Goal: Task Accomplishment & Management: Manage account settings

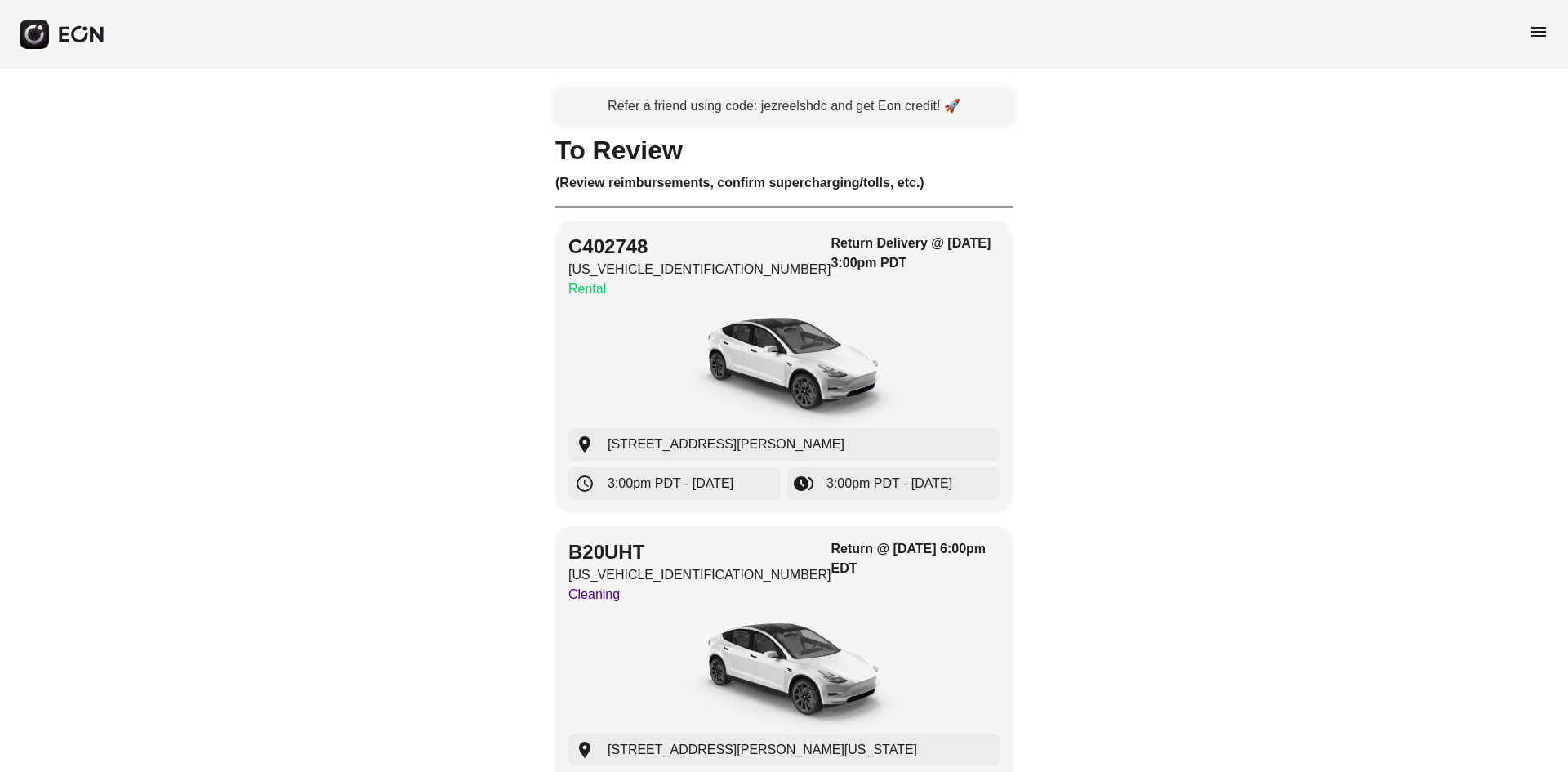
click at [1543, 29] on span "menu" at bounding box center [1539, 32] width 19 height 19
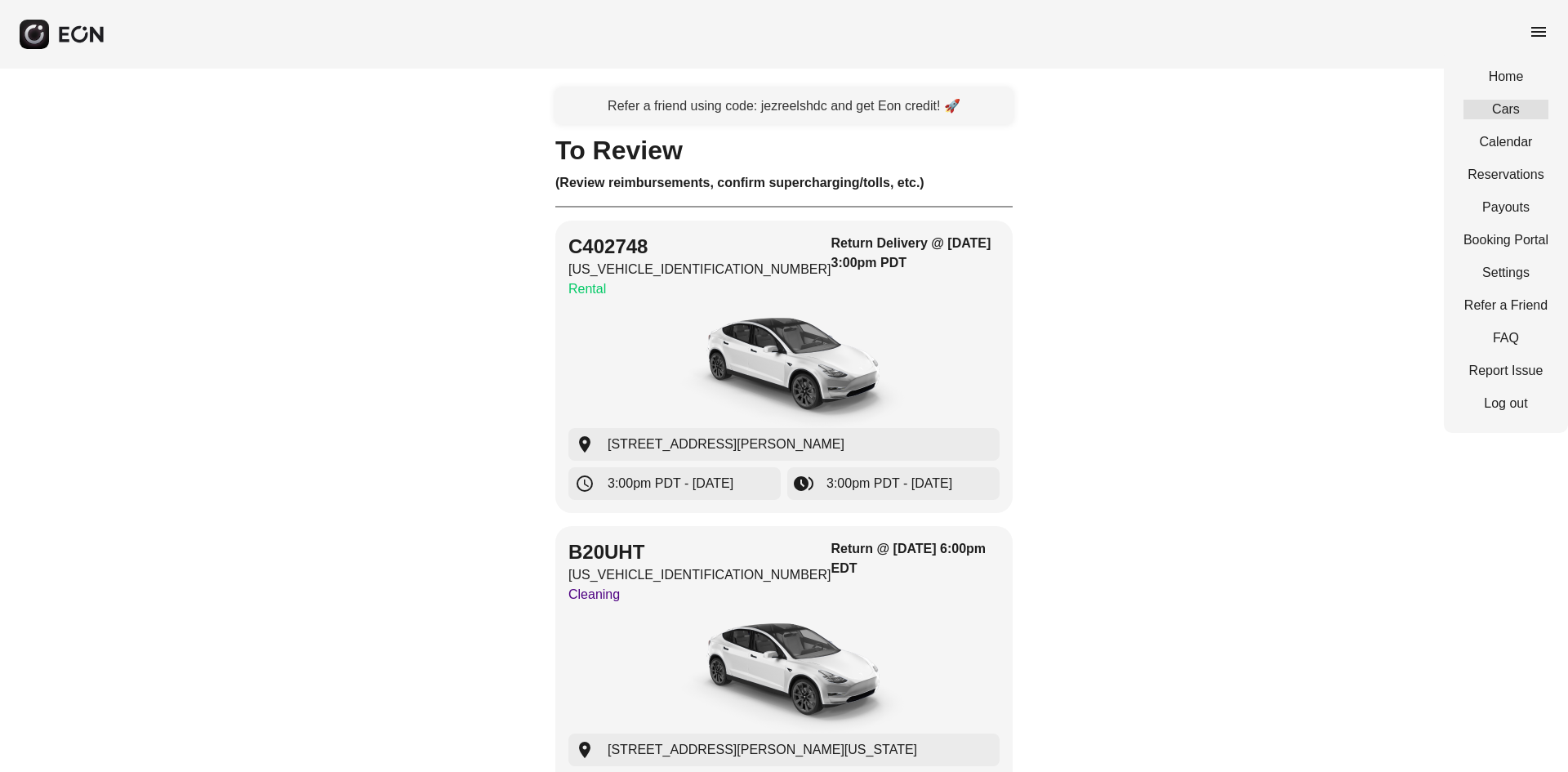
click at [1522, 104] on link "Cars" at bounding box center [1506, 109] width 85 height 19
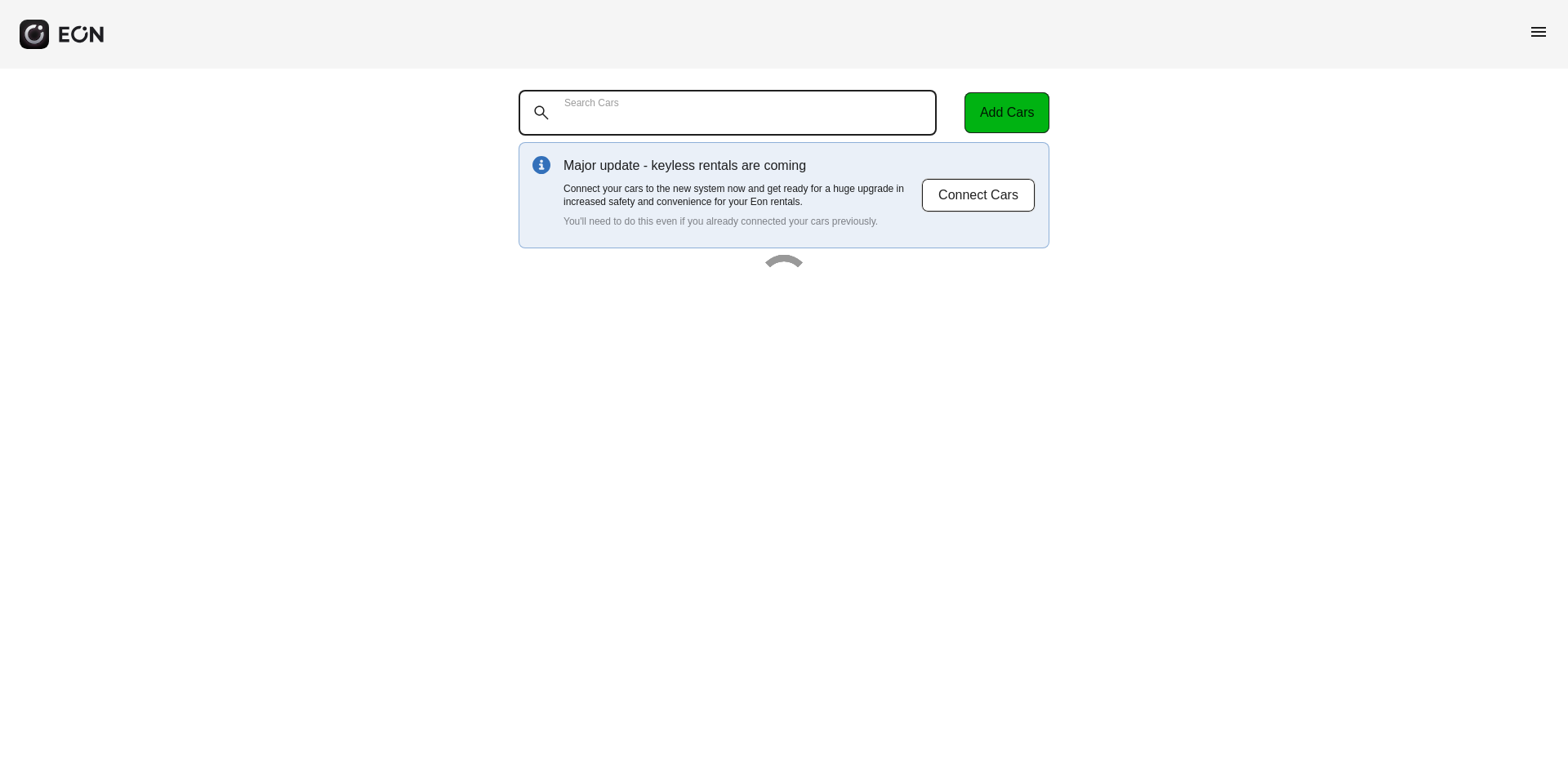
click at [774, 125] on Cars "Search Cars" at bounding box center [728, 113] width 419 height 46
paste Cars "******"
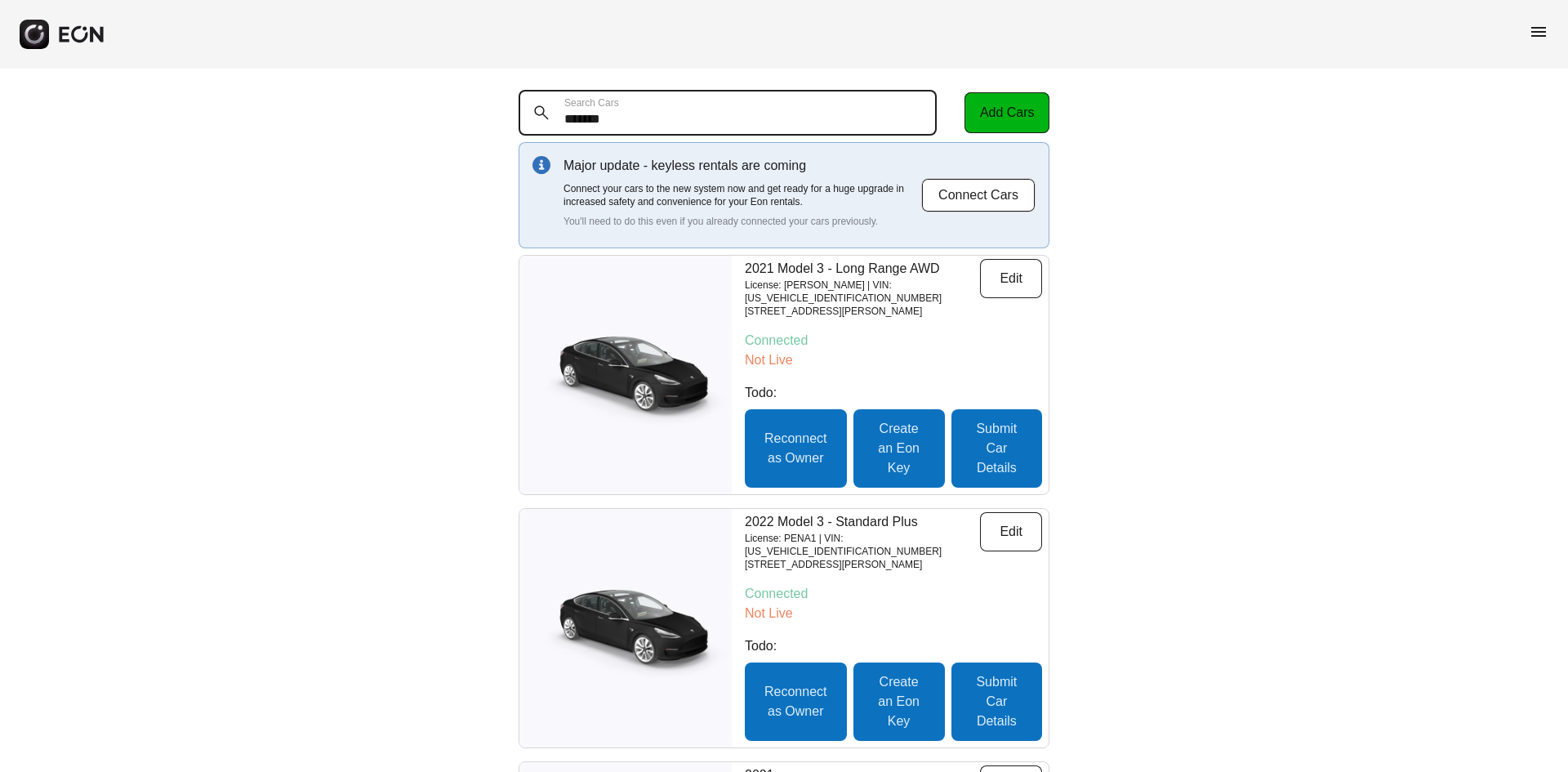
type Cars "******"
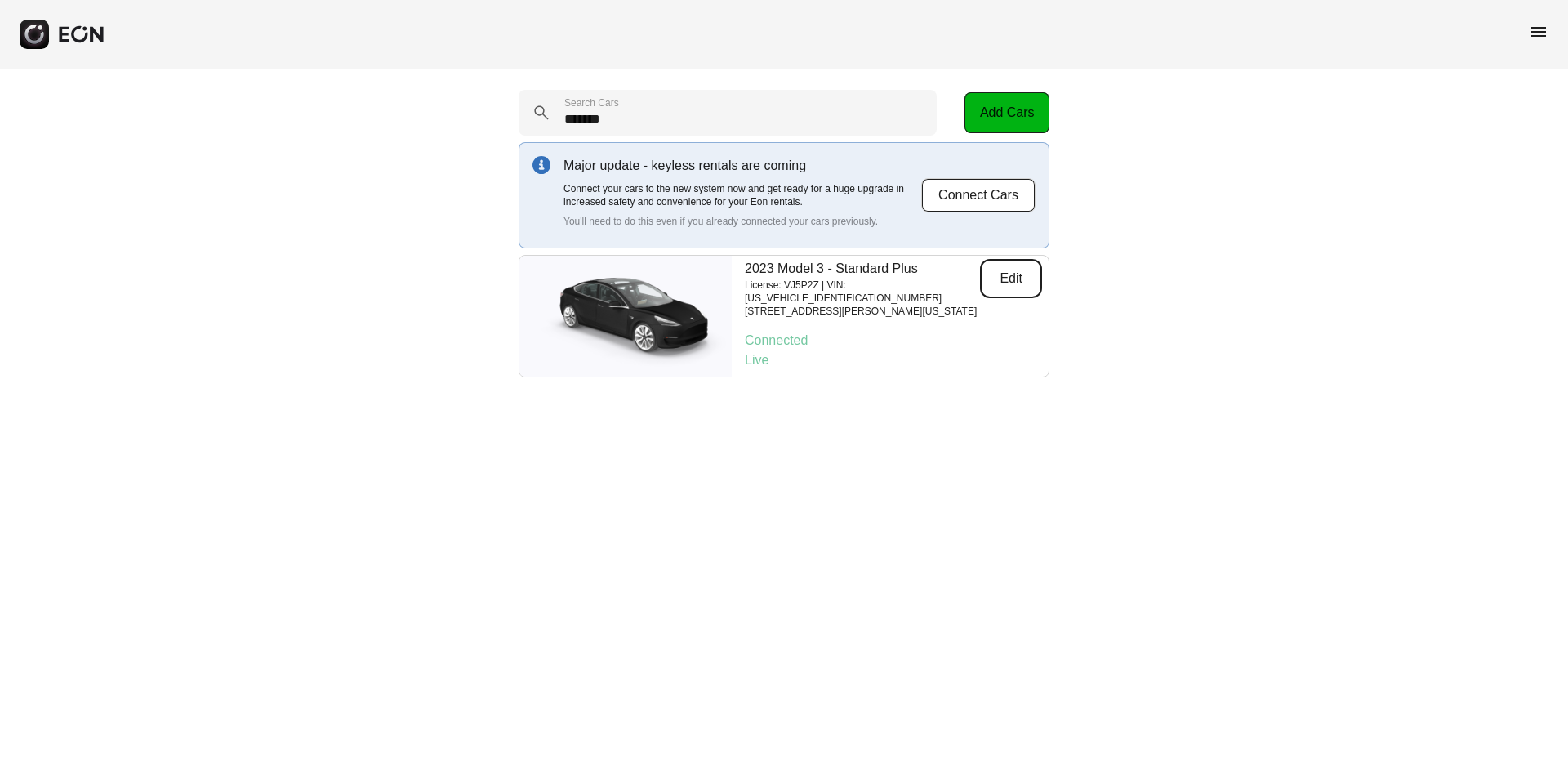
click at [1000, 281] on button "Edit" at bounding box center [1011, 278] width 62 height 40
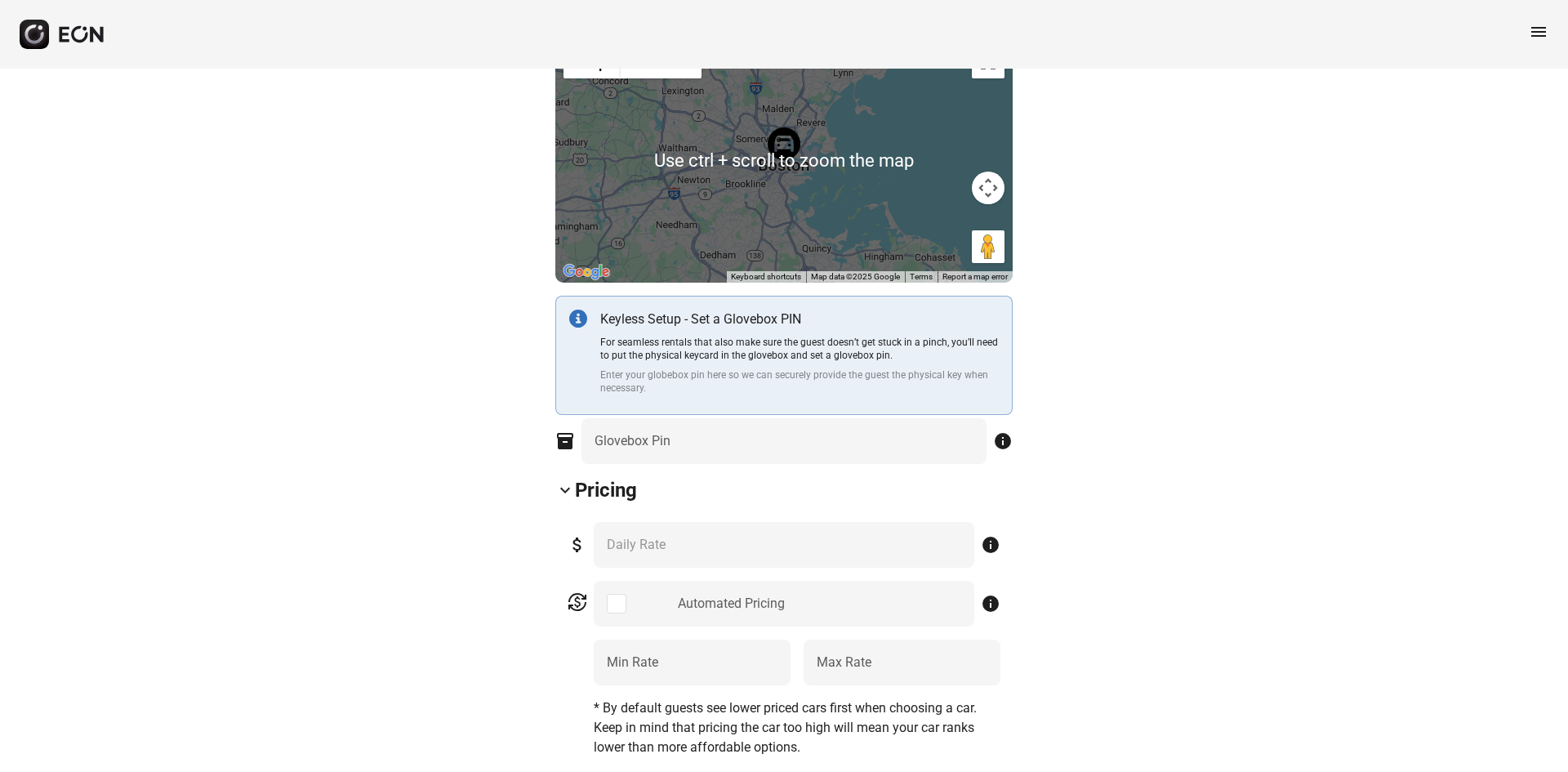
scroll to position [490, 0]
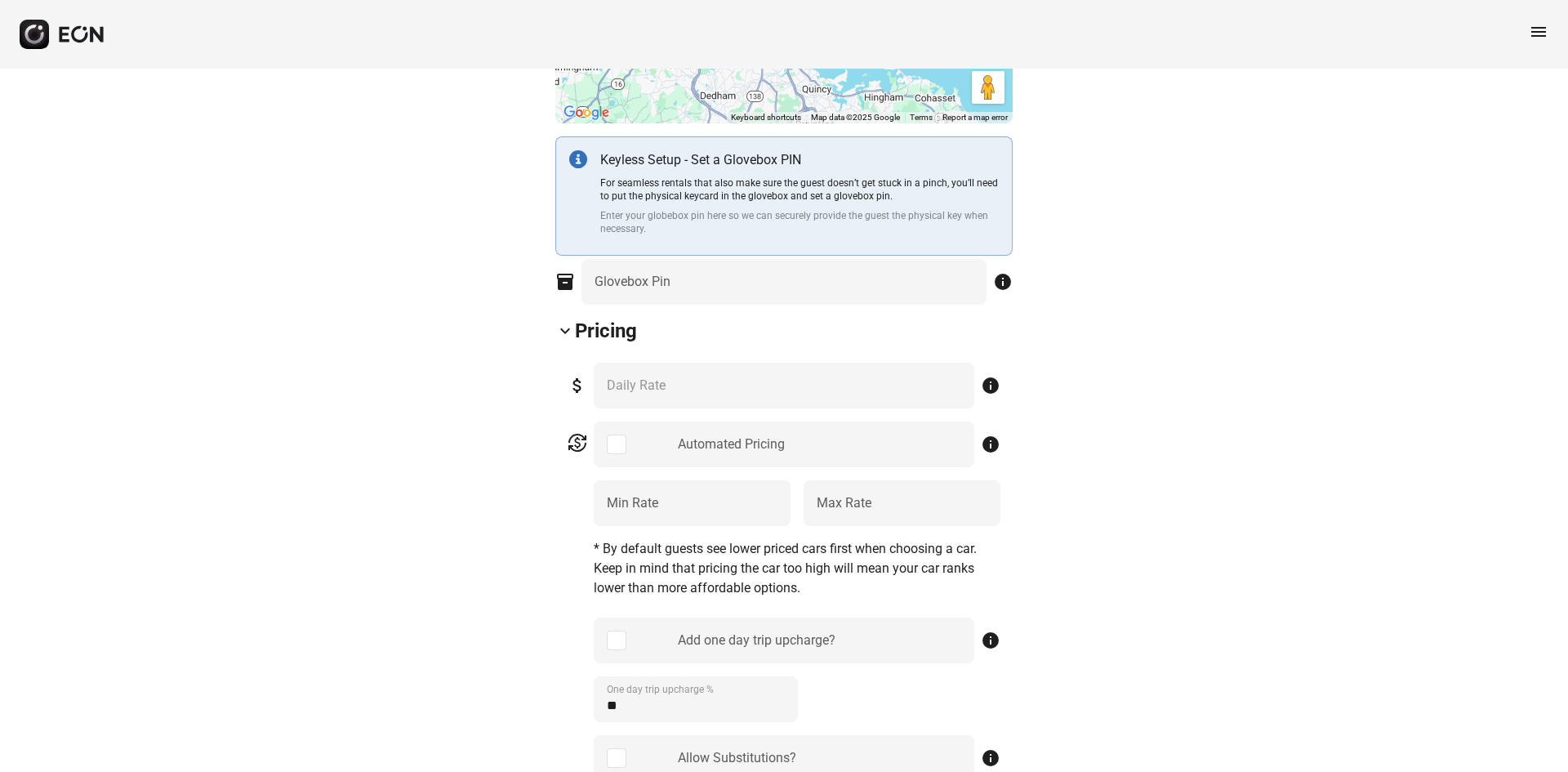
click at [623, 428] on div "Automated Pricing" at bounding box center [784, 444] width 381 height 46
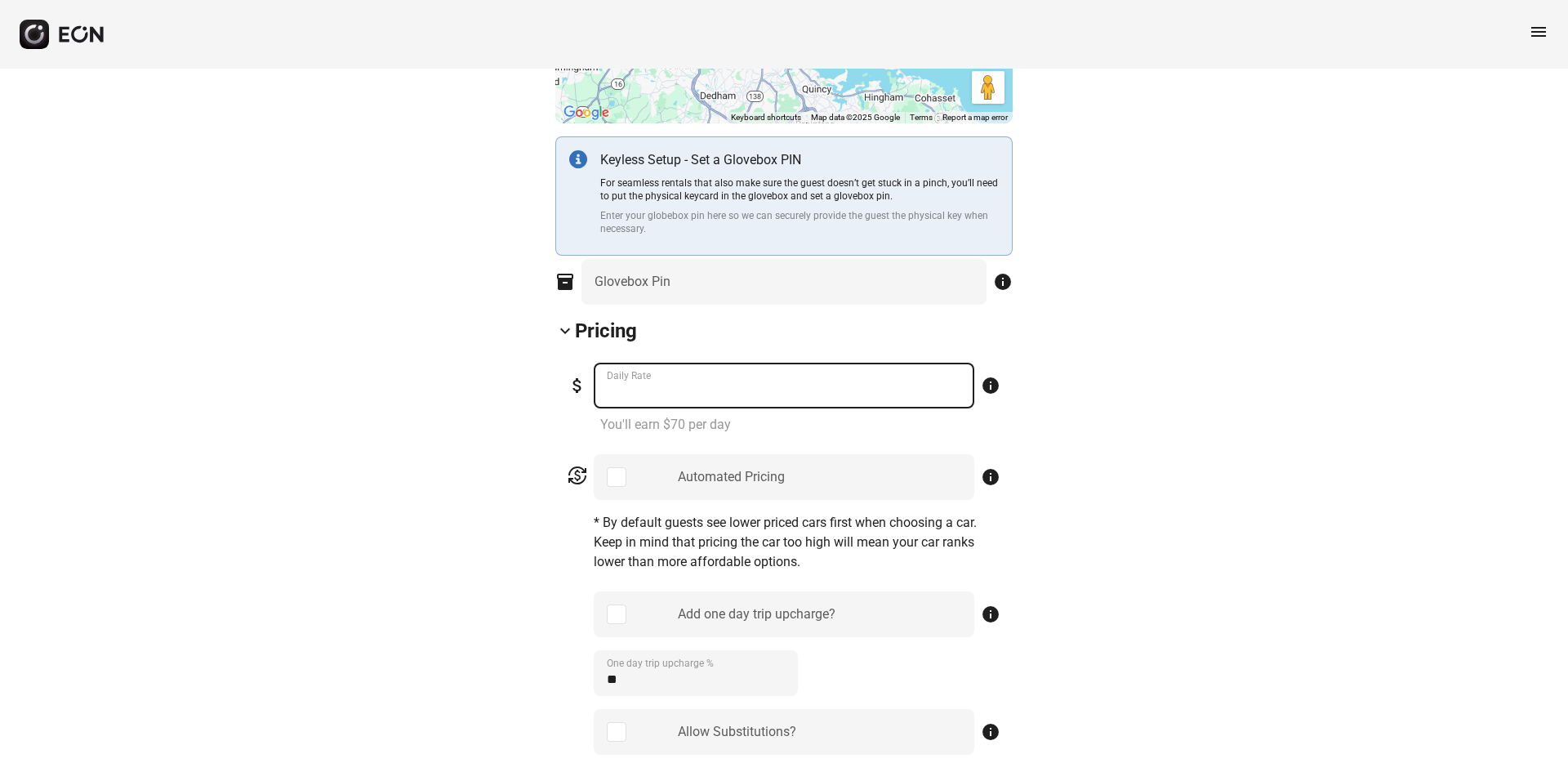
drag, startPoint x: 664, startPoint y: 390, endPoint x: 351, endPoint y: 390, distance: 313.0
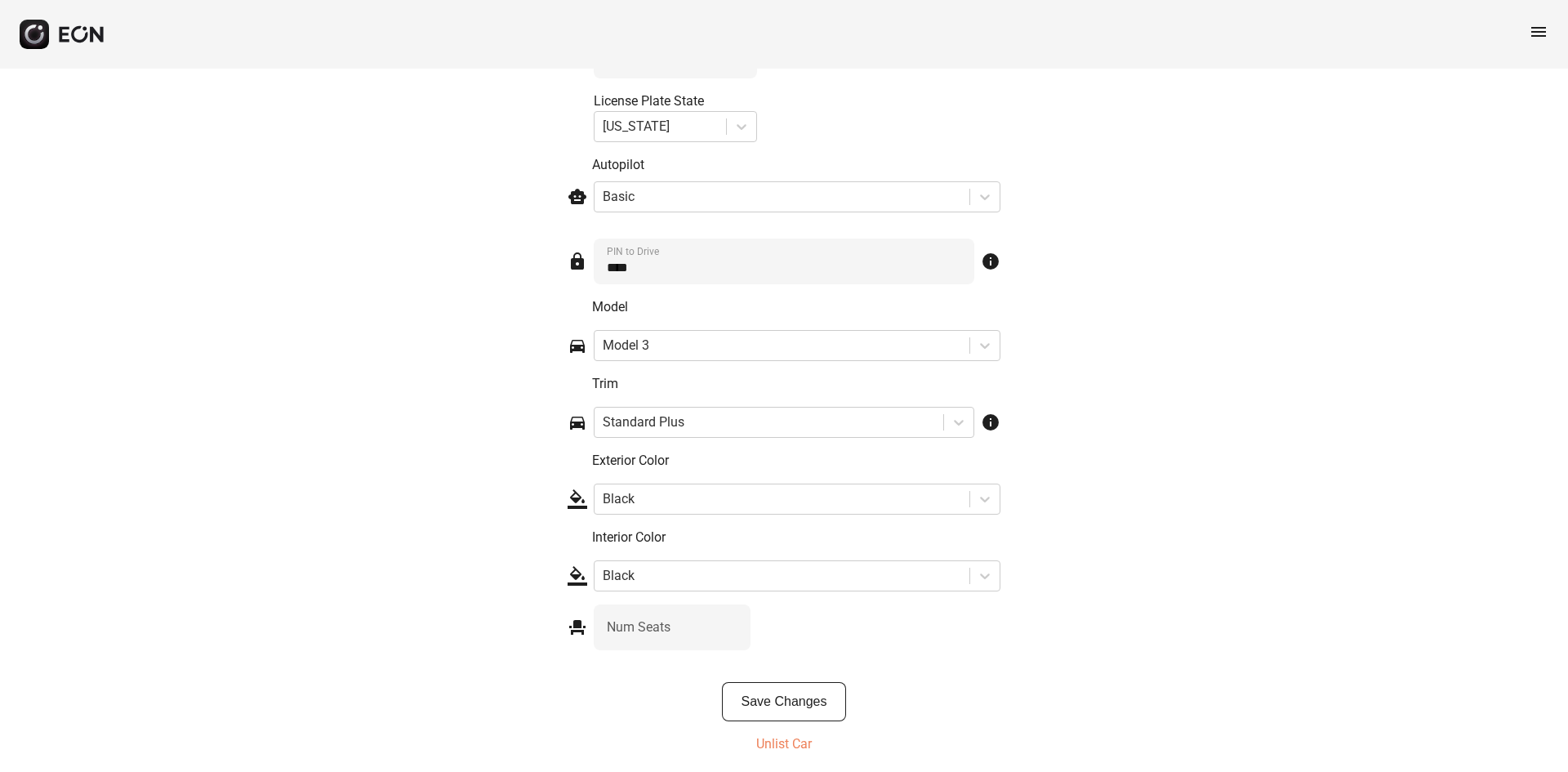
scroll to position [2390, 0]
click at [779, 685] on button "Save Changes" at bounding box center [784, 696] width 125 height 40
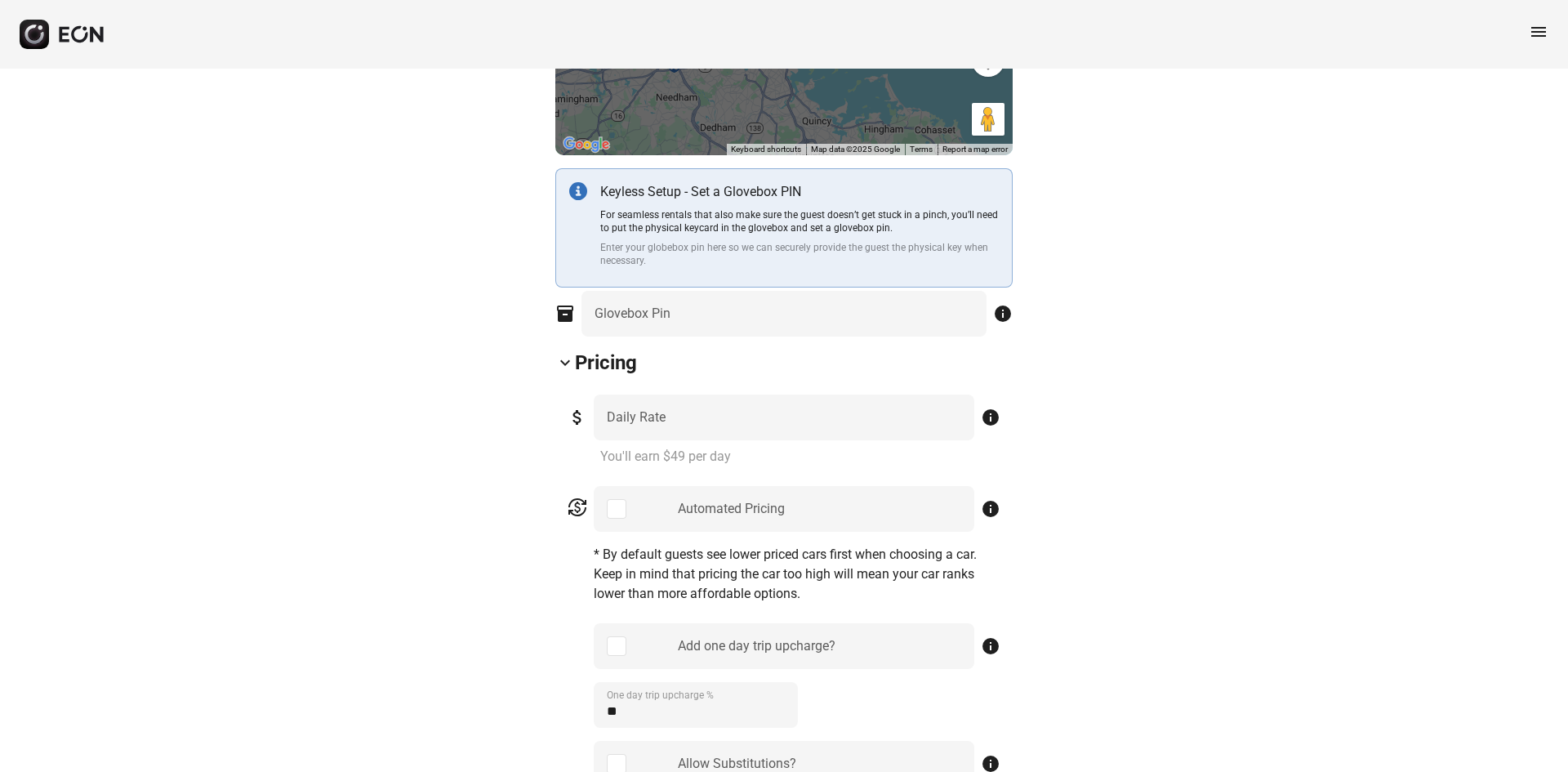
scroll to position [735, 0]
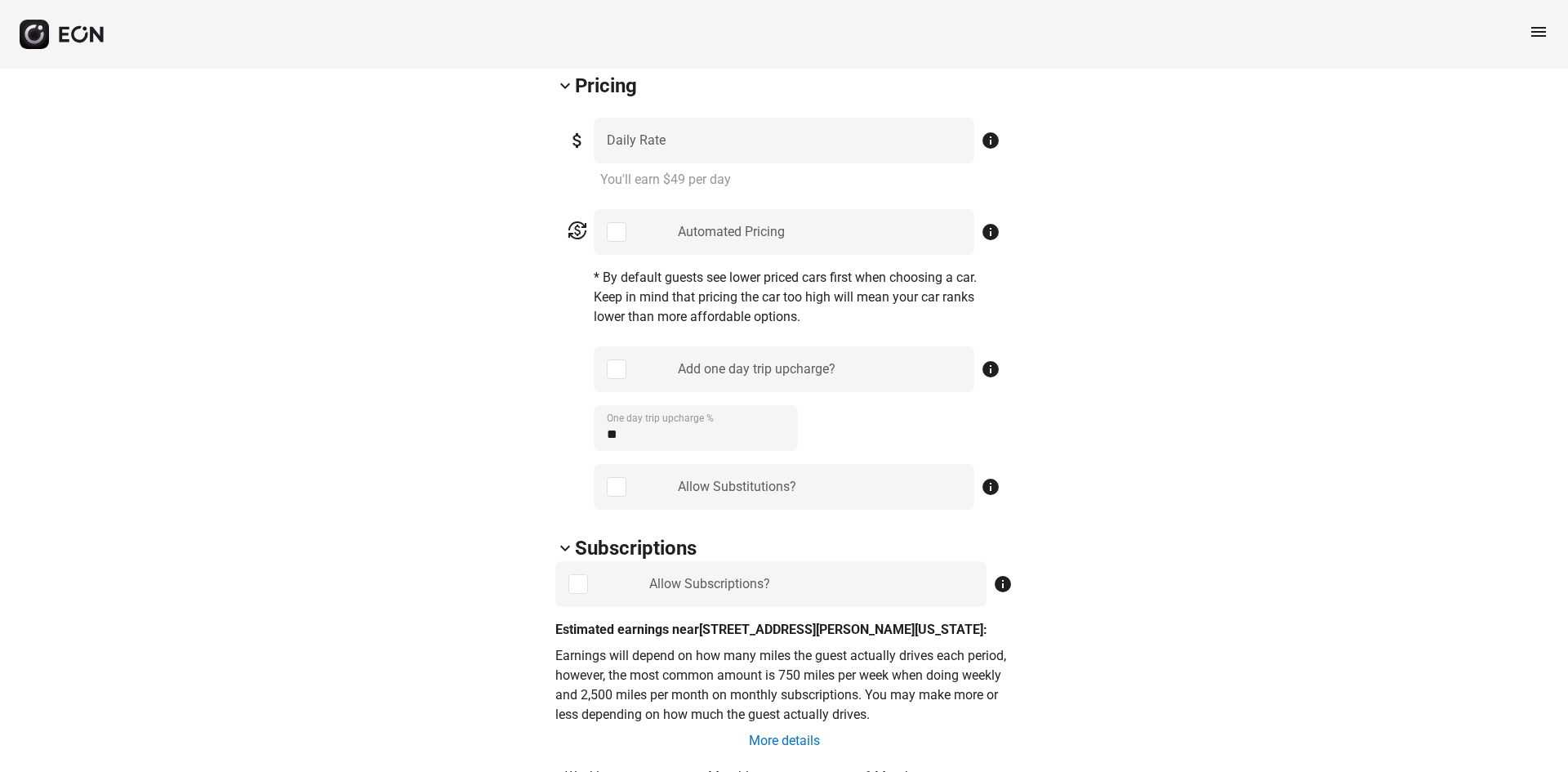
click at [678, 373] on div "Add one day trip upcharge?" at bounding box center [756, 369] width 157 height 19
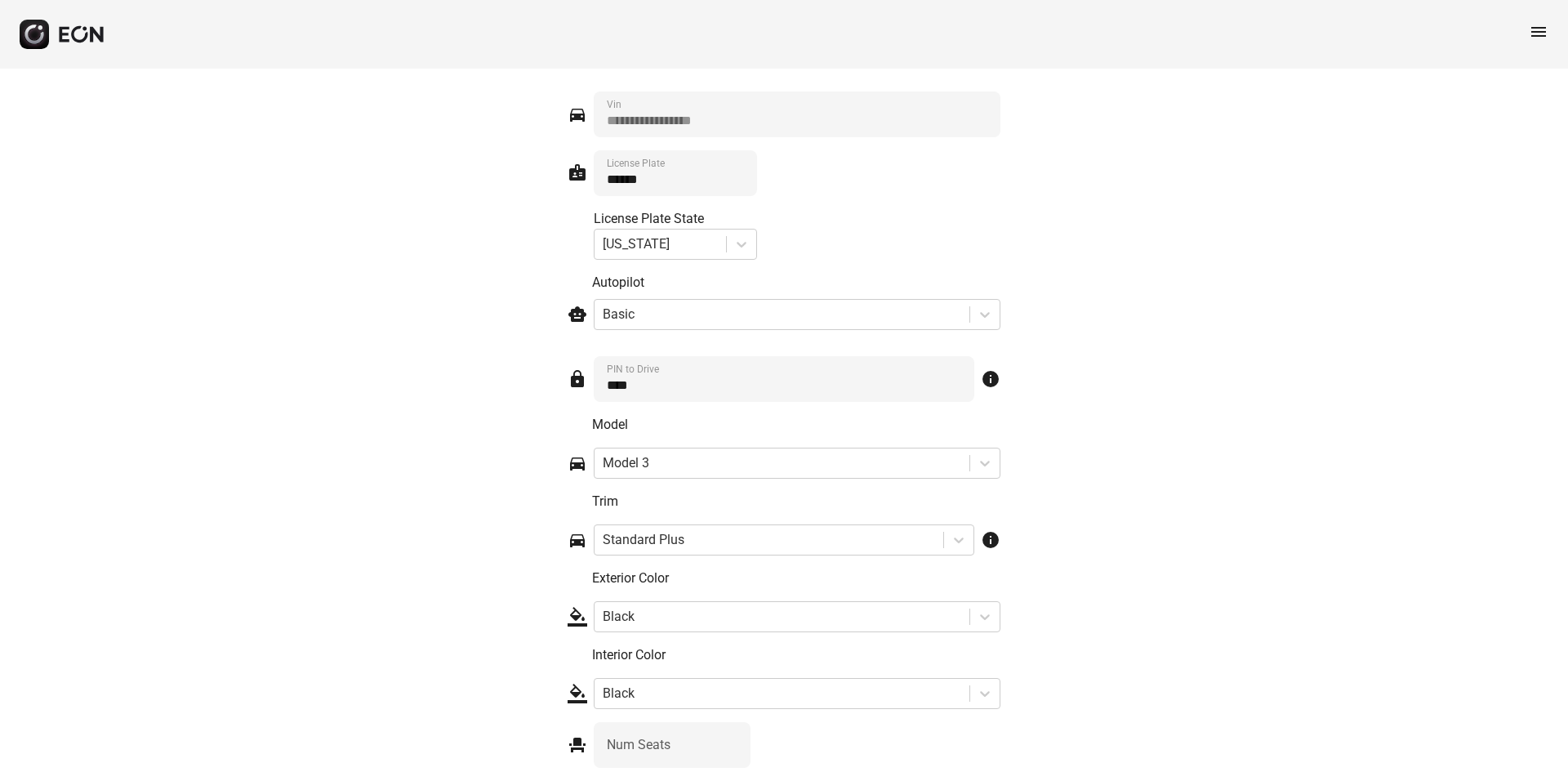
scroll to position [2331, 0]
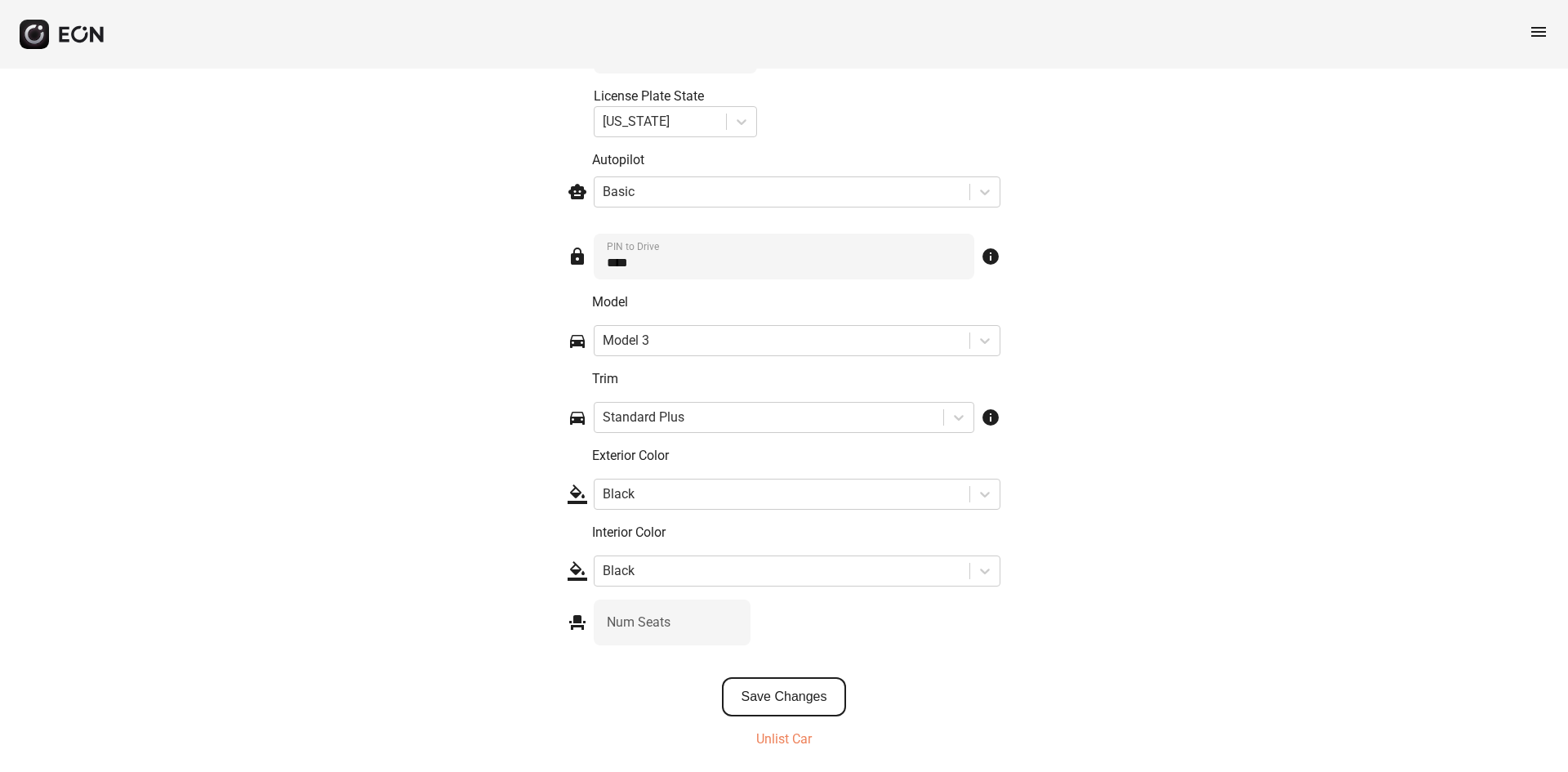
click at [787, 685] on button "Save Changes" at bounding box center [784, 696] width 125 height 40
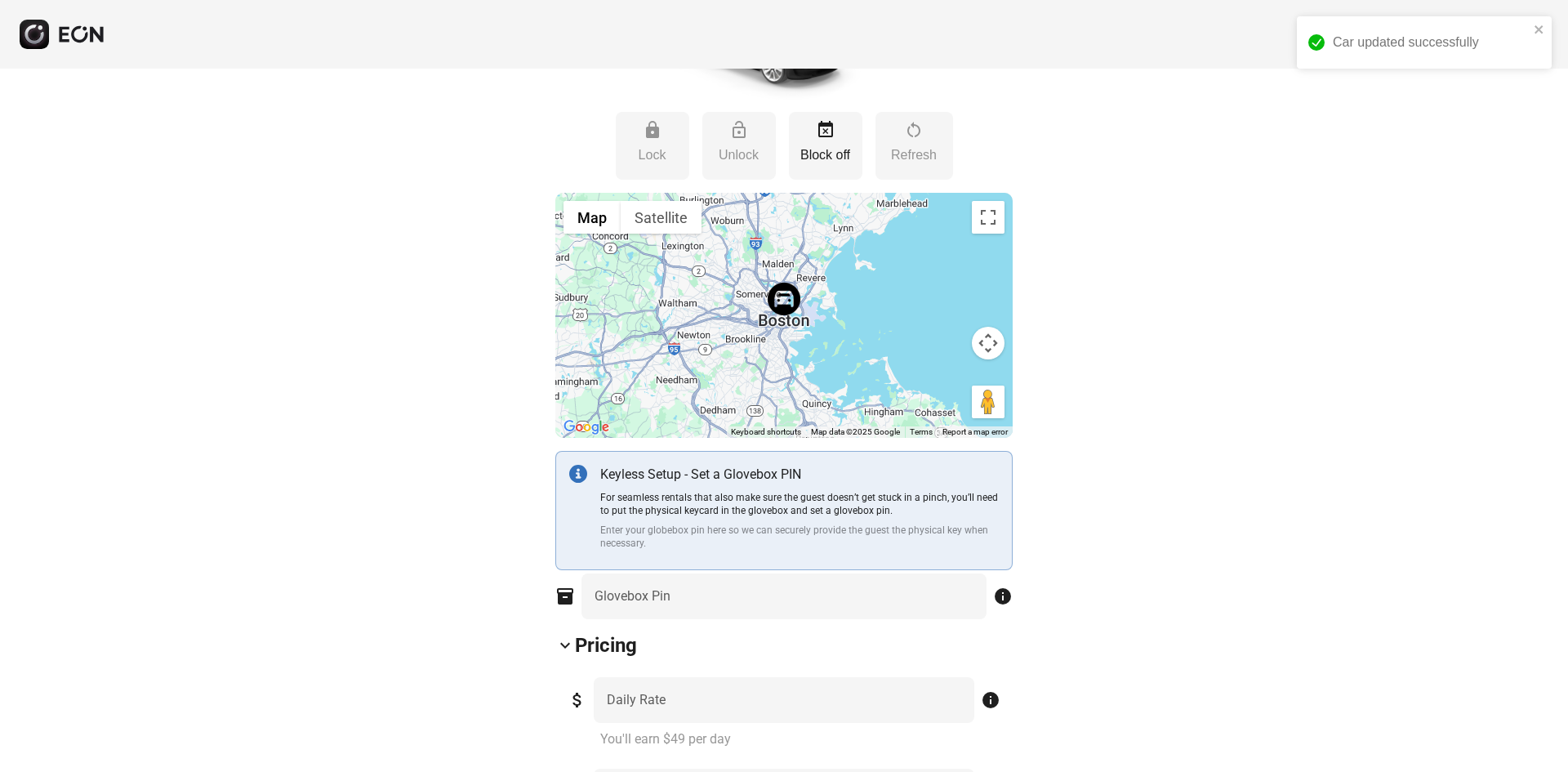
scroll to position [408, 0]
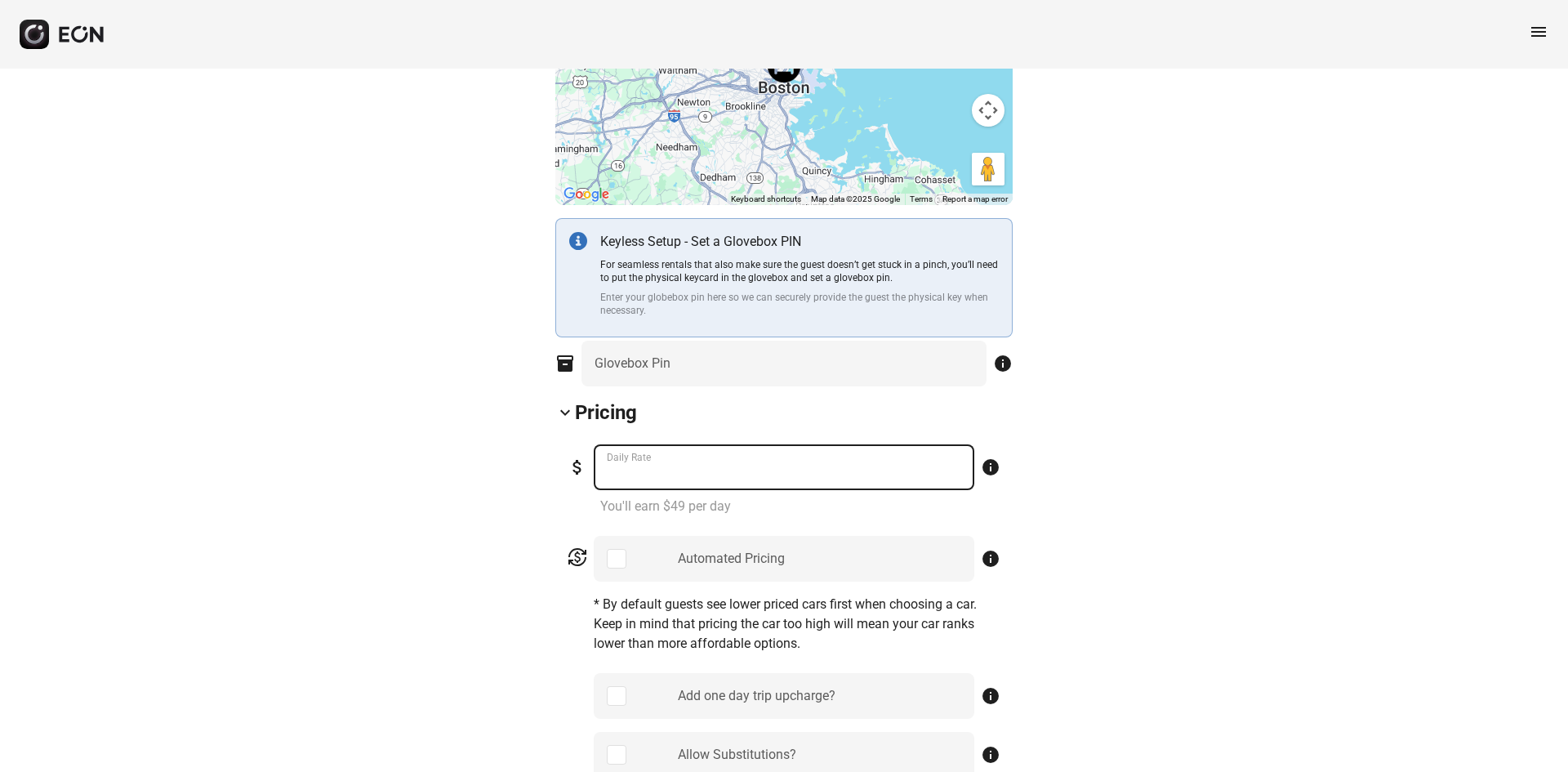
drag, startPoint x: 650, startPoint y: 484, endPoint x: 570, endPoint y: 479, distance: 80.2
click at [570, 479] on div "attach_money ** Daily Rate info" at bounding box center [784, 467] width 433 height 46
type Rate "***"
click at [627, 557] on div "Automated Pricing" at bounding box center [784, 558] width 381 height 46
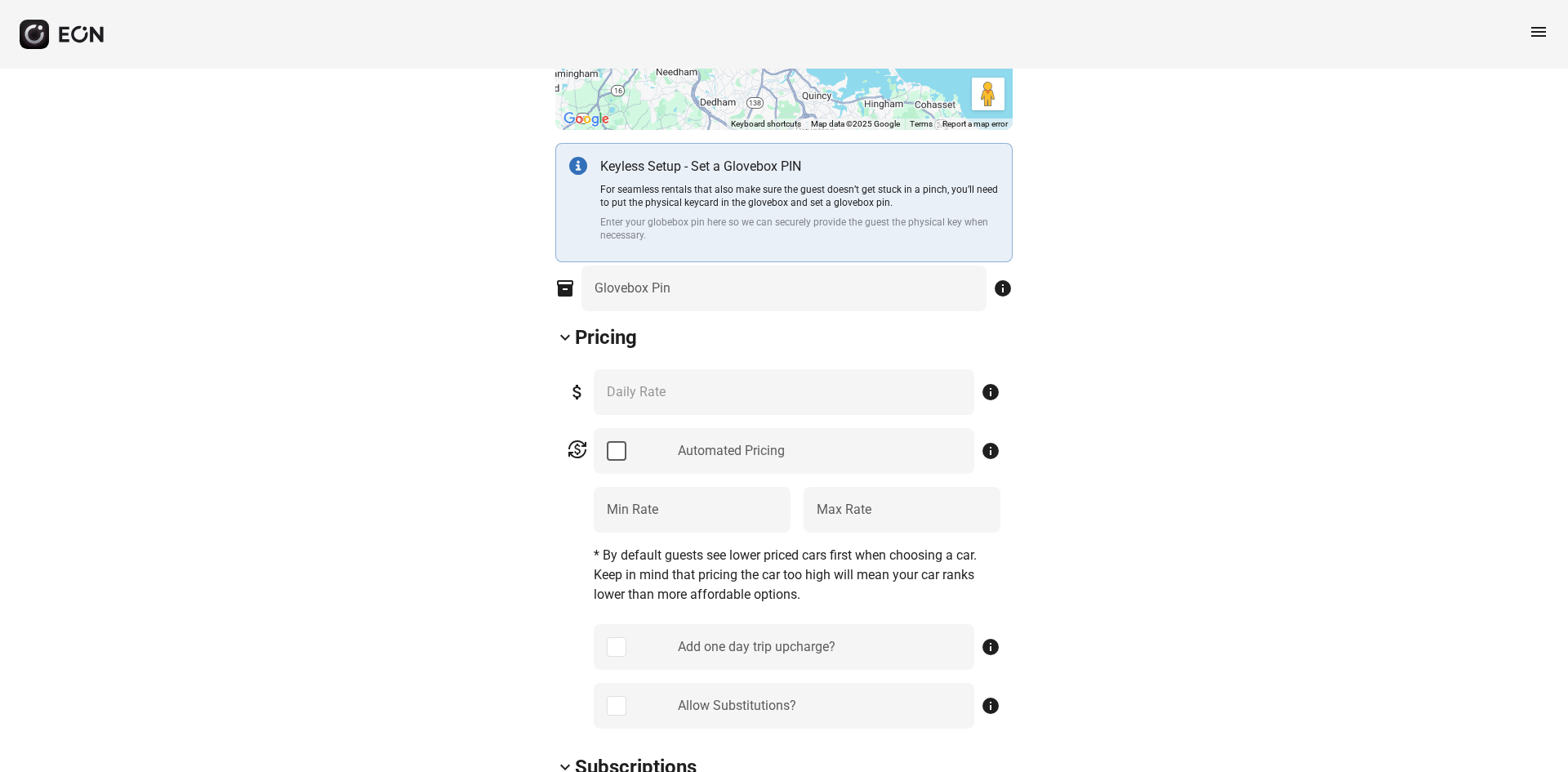
scroll to position [653, 0]
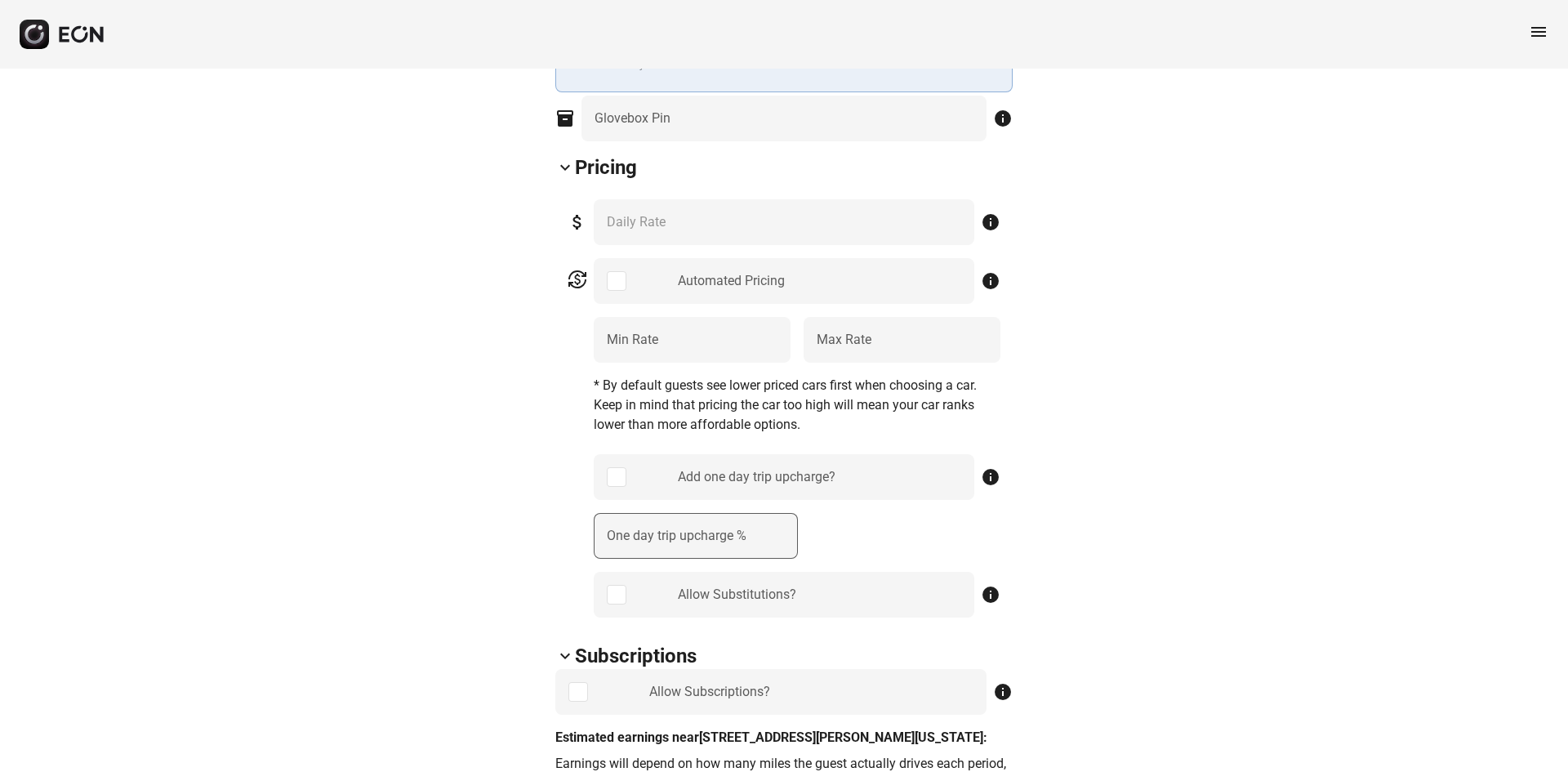
click at [668, 532] on label "One day trip upcharge %" at bounding box center [676, 535] width 140 height 19
click at [668, 532] on \% "One day trip upcharge %" at bounding box center [696, 535] width 204 height 46
type \% "**"
drag, startPoint x: 209, startPoint y: 478, endPoint x: 271, endPoint y: 474, distance: 62.1
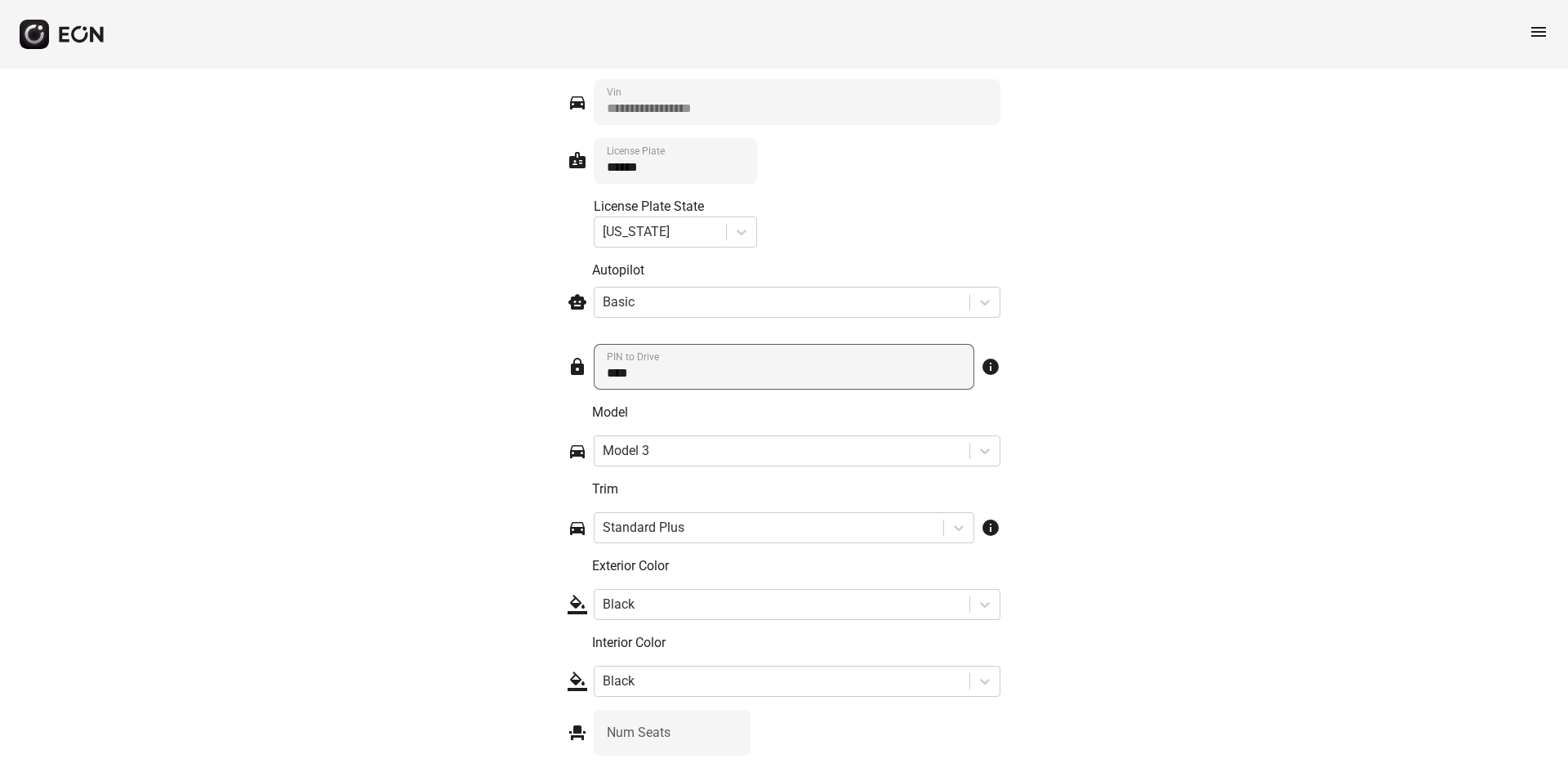
scroll to position [2415, 0]
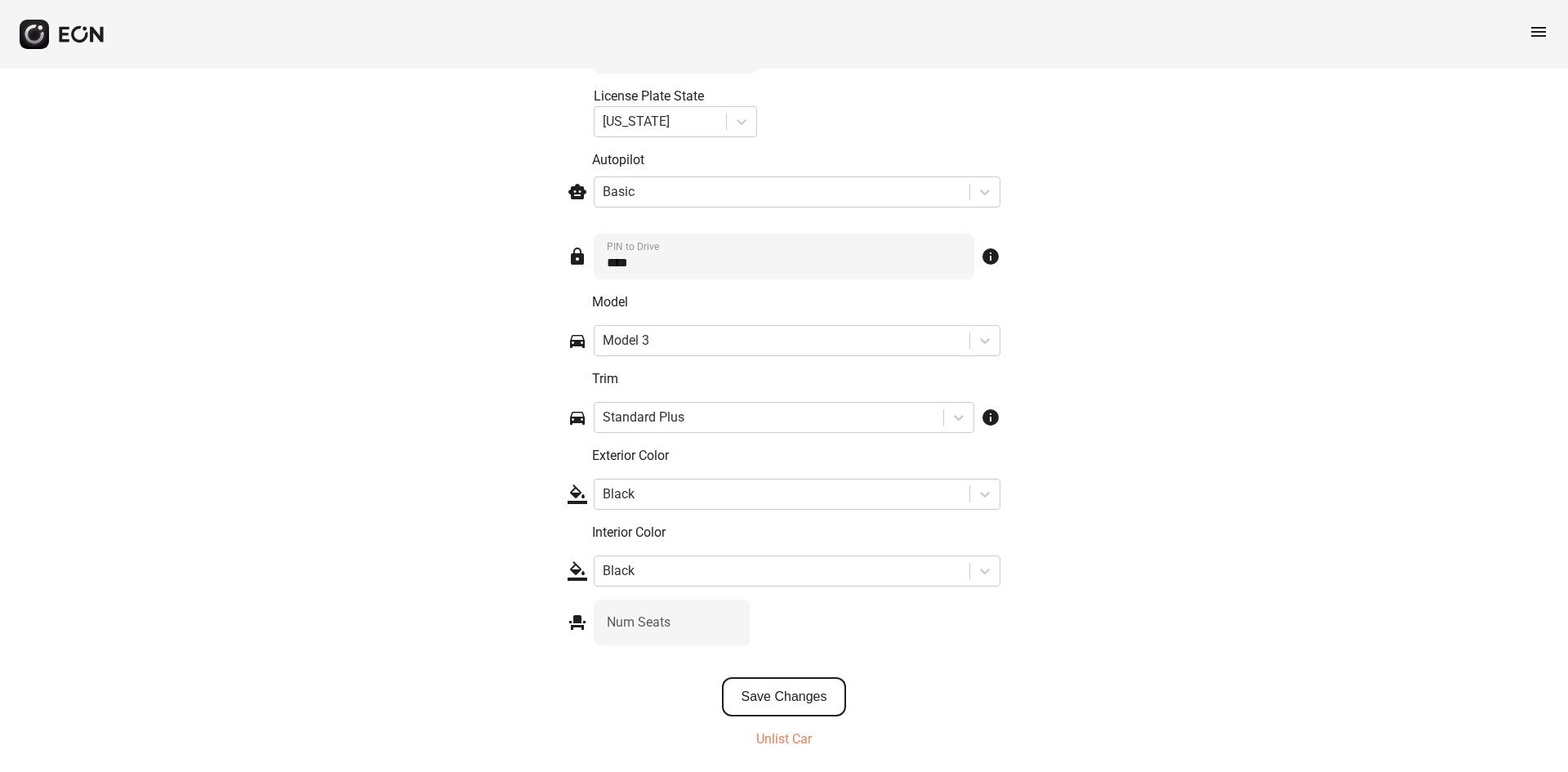
click at [800, 699] on button "Save Changes" at bounding box center [784, 696] width 125 height 40
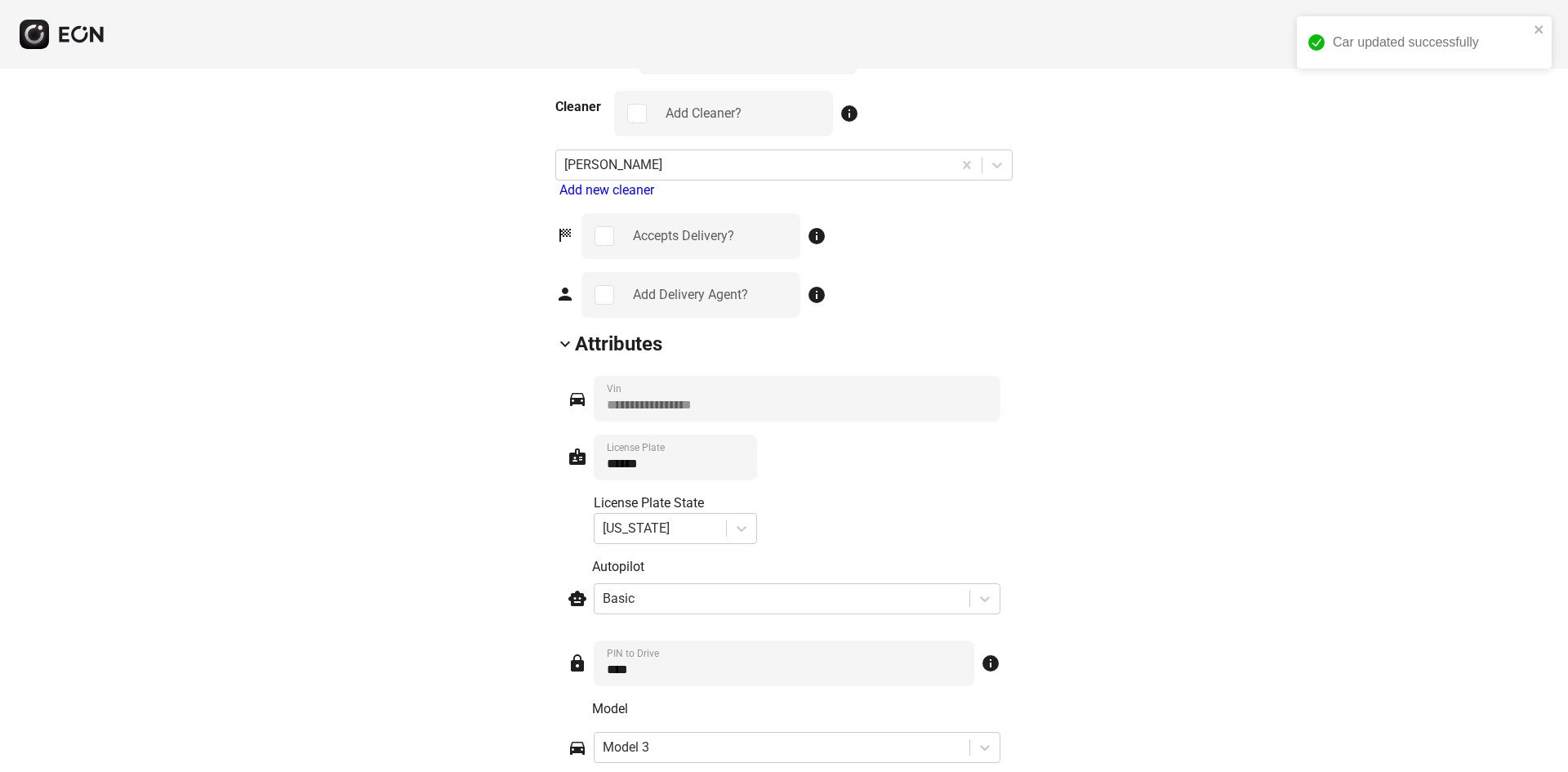
scroll to position [2007, 0]
